Goal: Information Seeking & Learning: Find specific fact

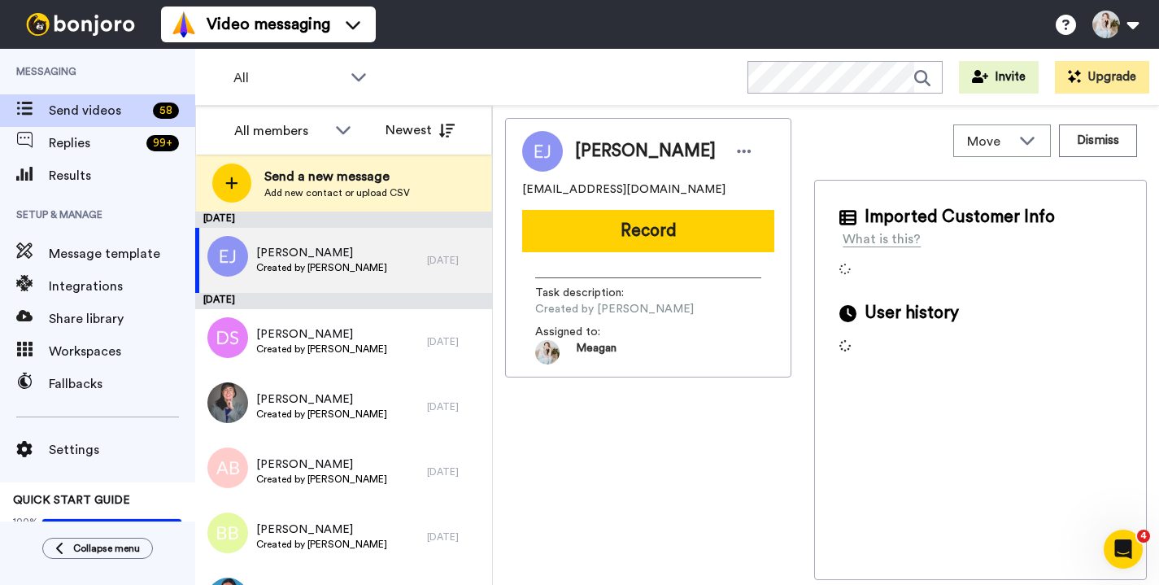
click at [298, 42] on ul "Video messaging Switch to Video messaging Testimonials Settings Discover Help &…" at bounding box center [268, 24] width 215 height 49
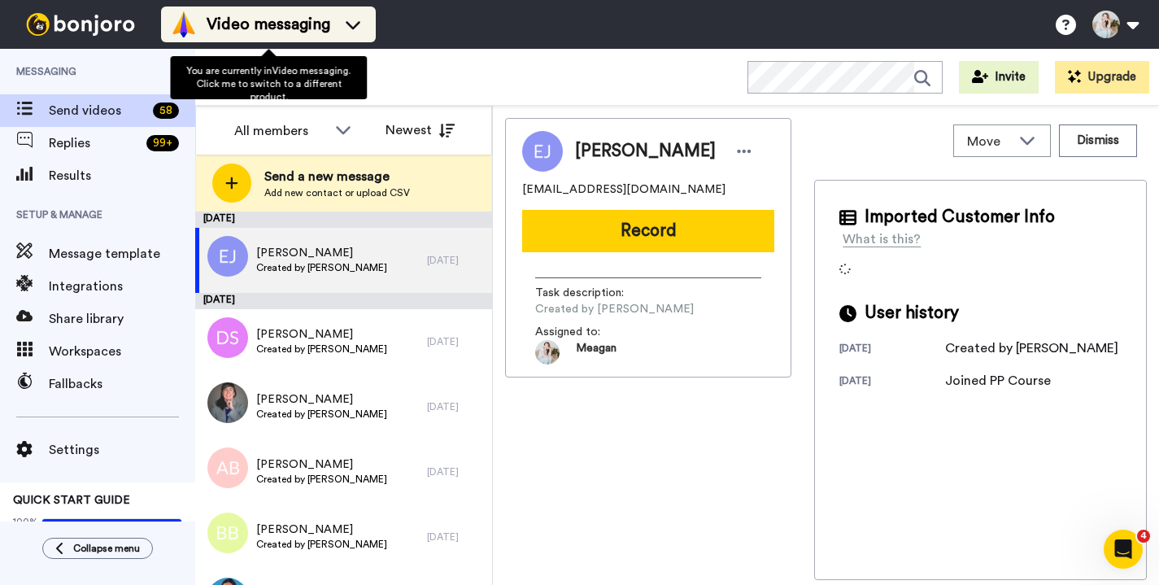
click at [292, 36] on div "Video messaging" at bounding box center [268, 24] width 195 height 26
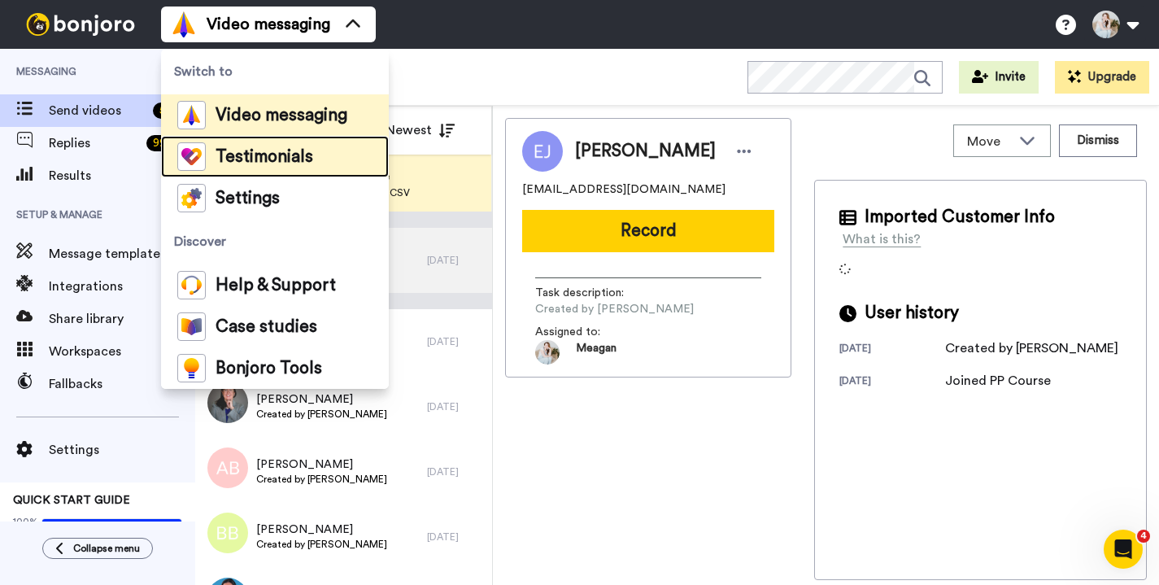
click at [265, 156] on span "Testimonials" at bounding box center [265, 157] width 98 height 16
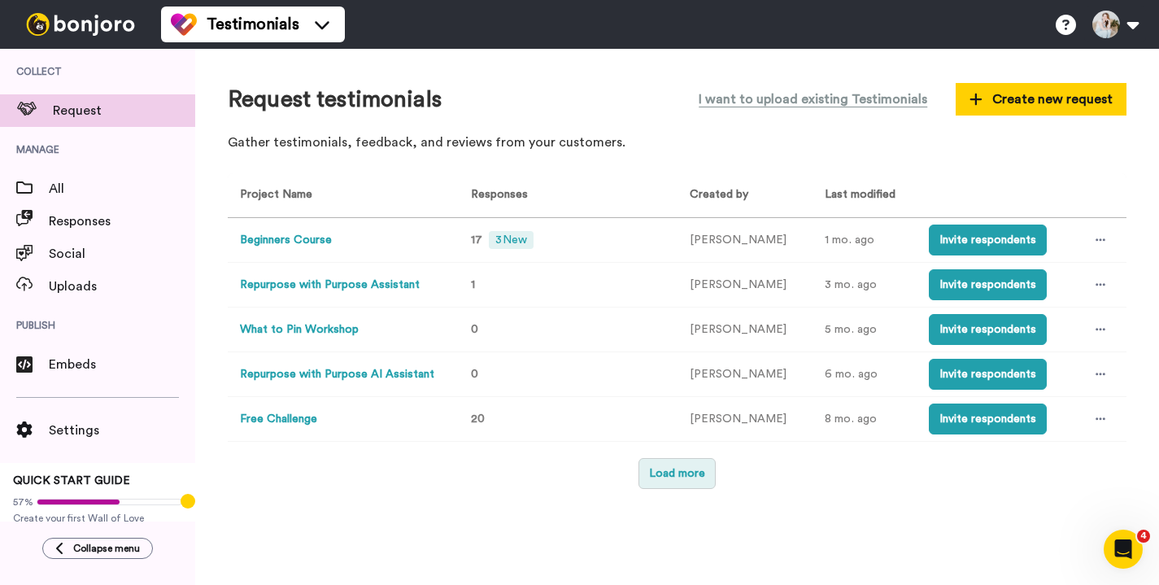
click at [651, 474] on button "Load more" at bounding box center [677, 473] width 77 height 31
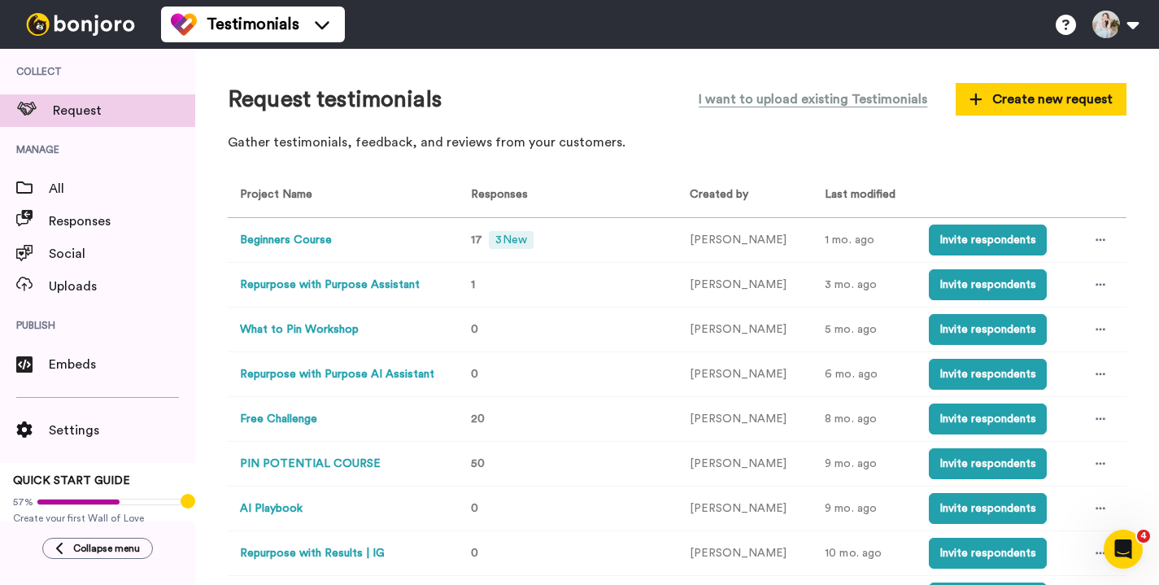
scroll to position [97, 0]
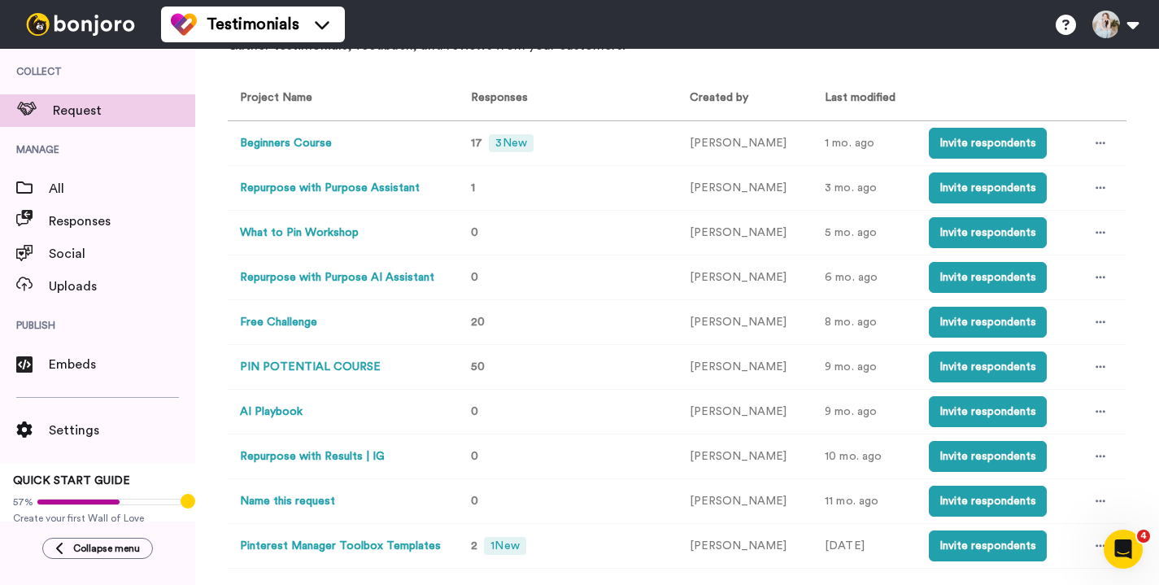
click at [341, 364] on button "PIN POTENTIAL COURSE" at bounding box center [310, 367] width 141 height 17
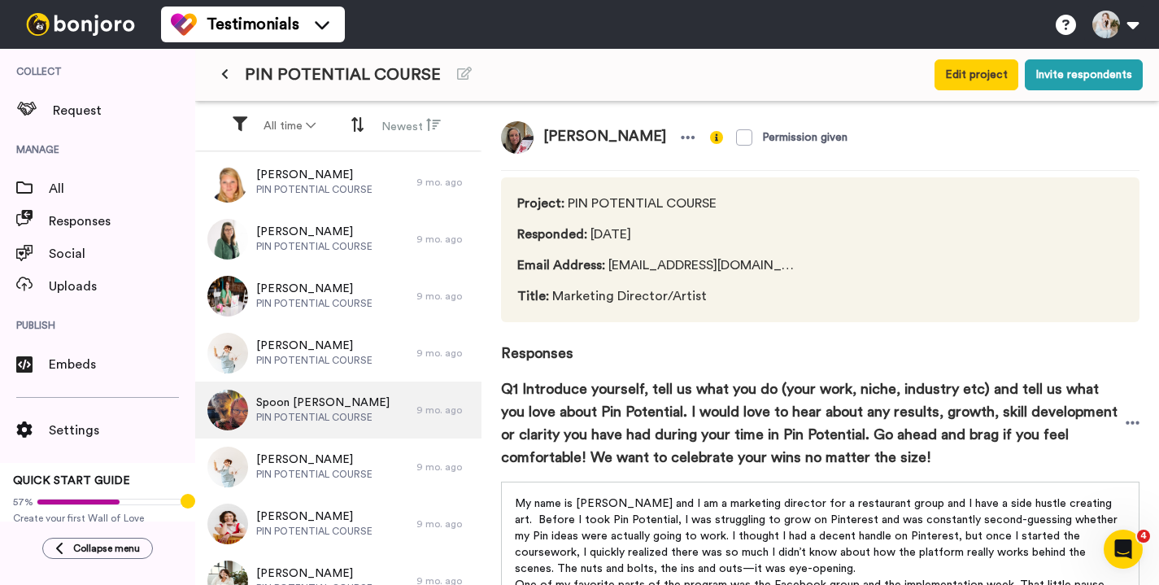
scroll to position [1382, 0]
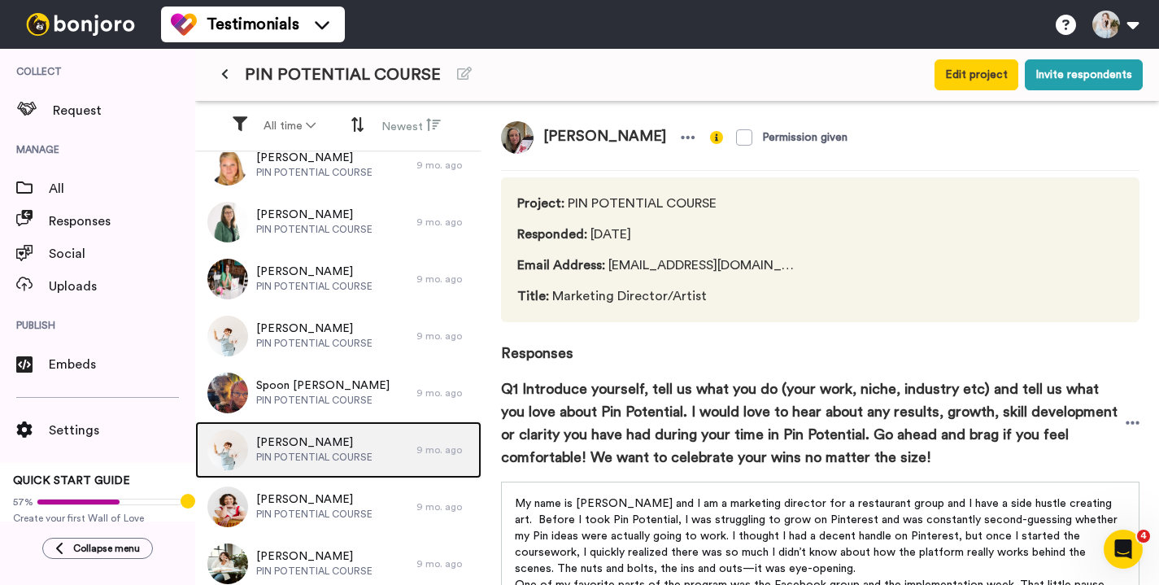
click at [312, 442] on span "Lisa Dinsmore" at bounding box center [314, 442] width 116 height 16
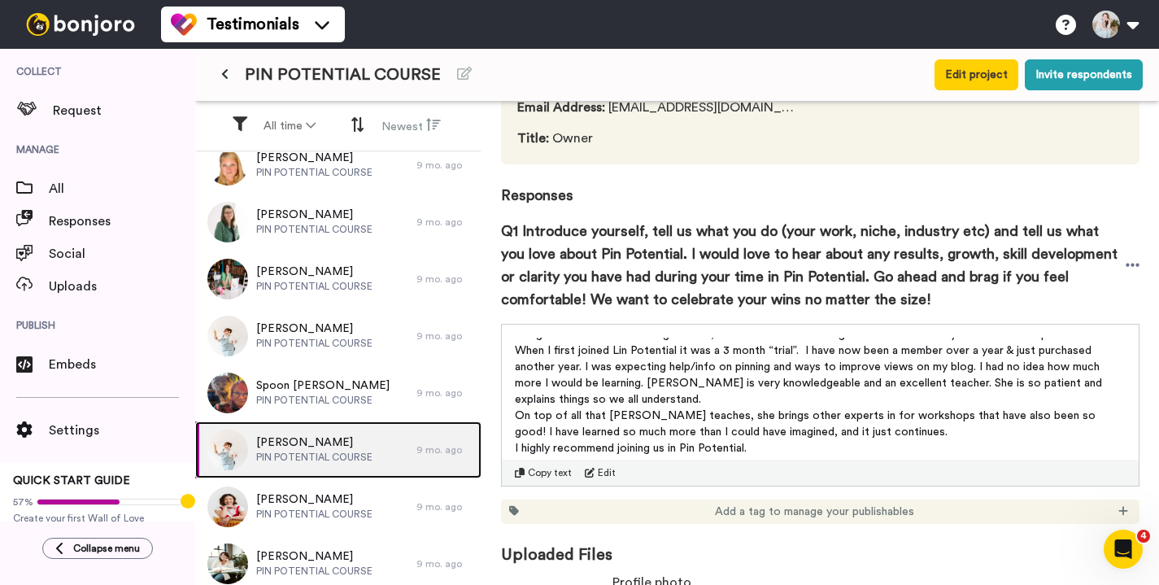
scroll to position [181, 0]
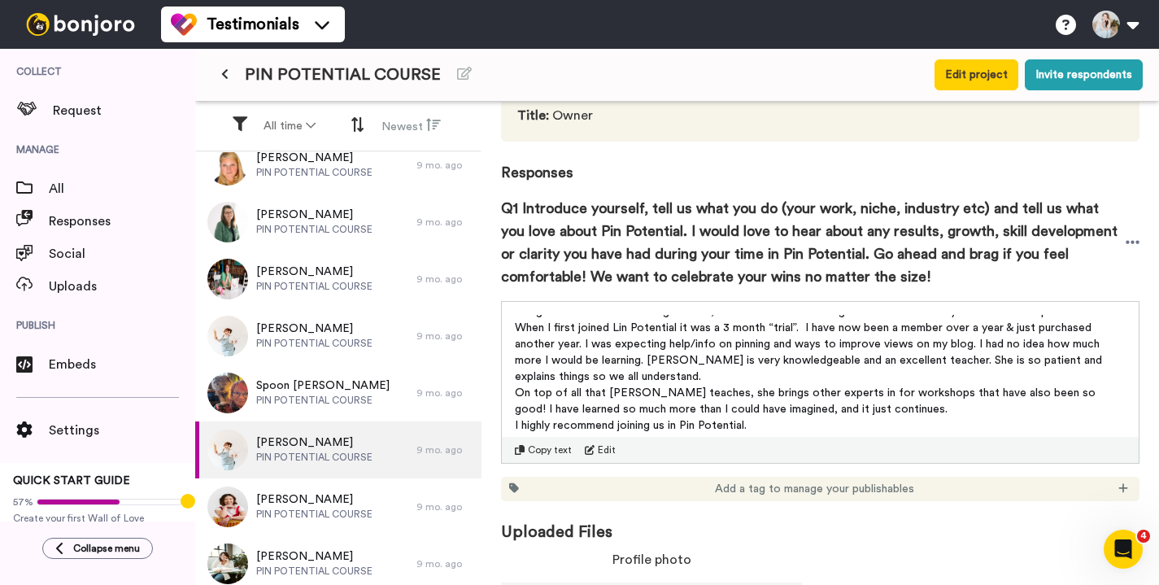
click at [542, 447] on span "Copy text" at bounding box center [550, 449] width 44 height 13
